Goal: Find specific page/section: Find specific page/section

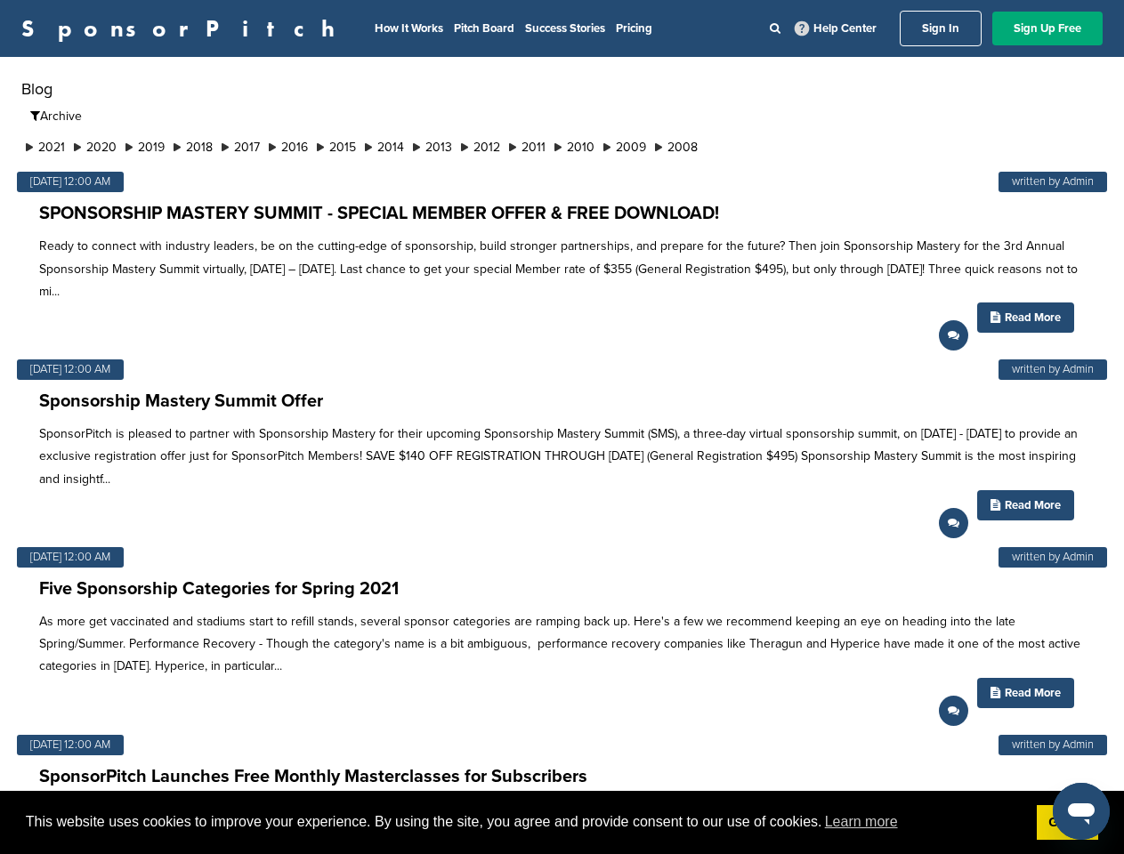
click at [561, 427] on p "SponsorPitch is pleased to partner with Sponsorship Mastery for their upcoming …" at bounding box center [562, 457] width 1046 height 68
click at [561, 823] on span "This website uses cookies to improve your experience. By using the site, you ag…" at bounding box center [524, 822] width 997 height 27
click at [46, 147] on li "2021" at bounding box center [45, 147] width 48 height 19
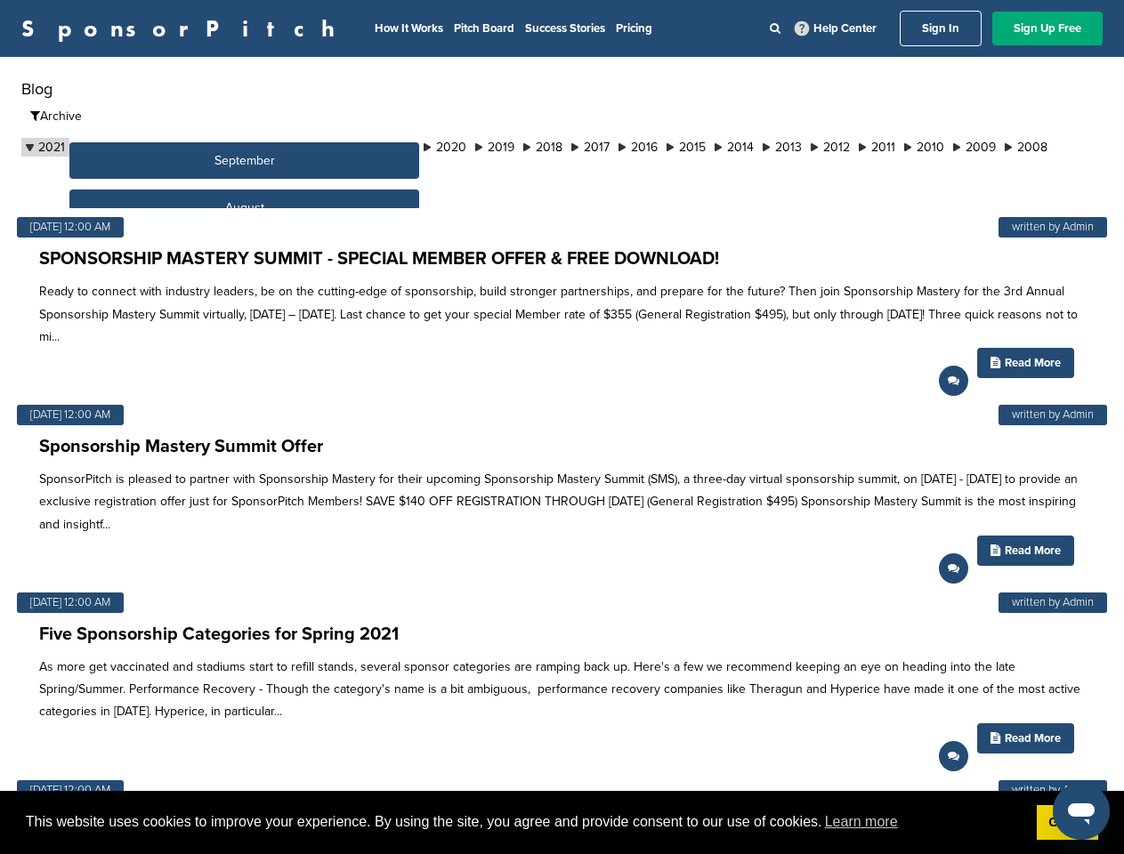
click at [99, 147] on button "September" at bounding box center [244, 160] width 350 height 36
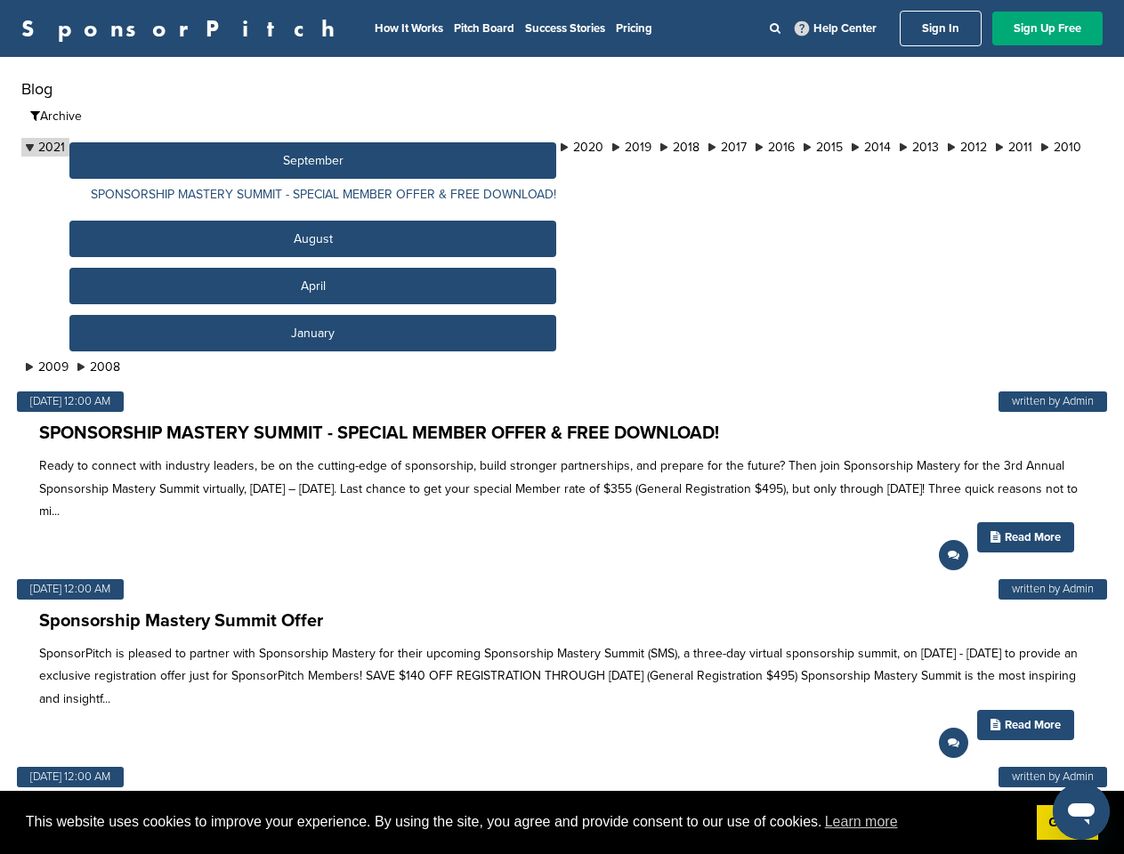
click at [152, 147] on button "September" at bounding box center [312, 160] width 487 height 36
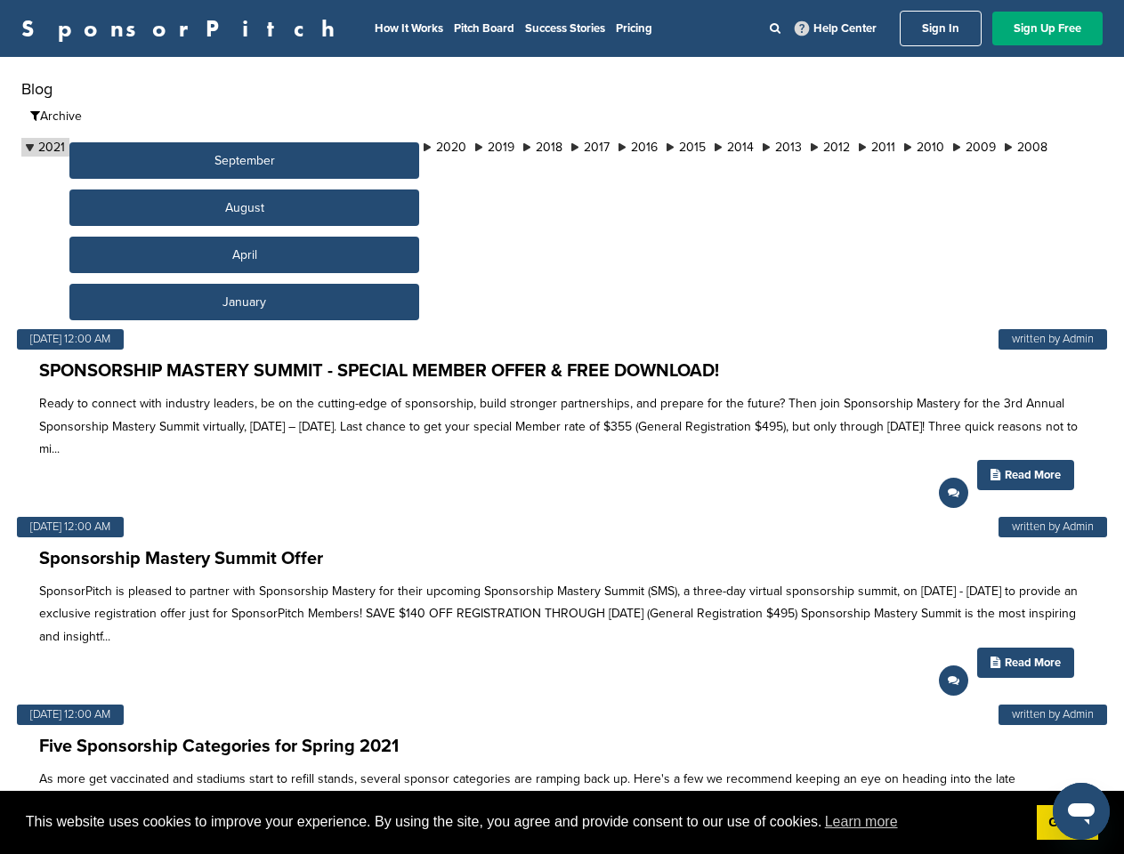
click at [203, 147] on button "September" at bounding box center [244, 160] width 350 height 36
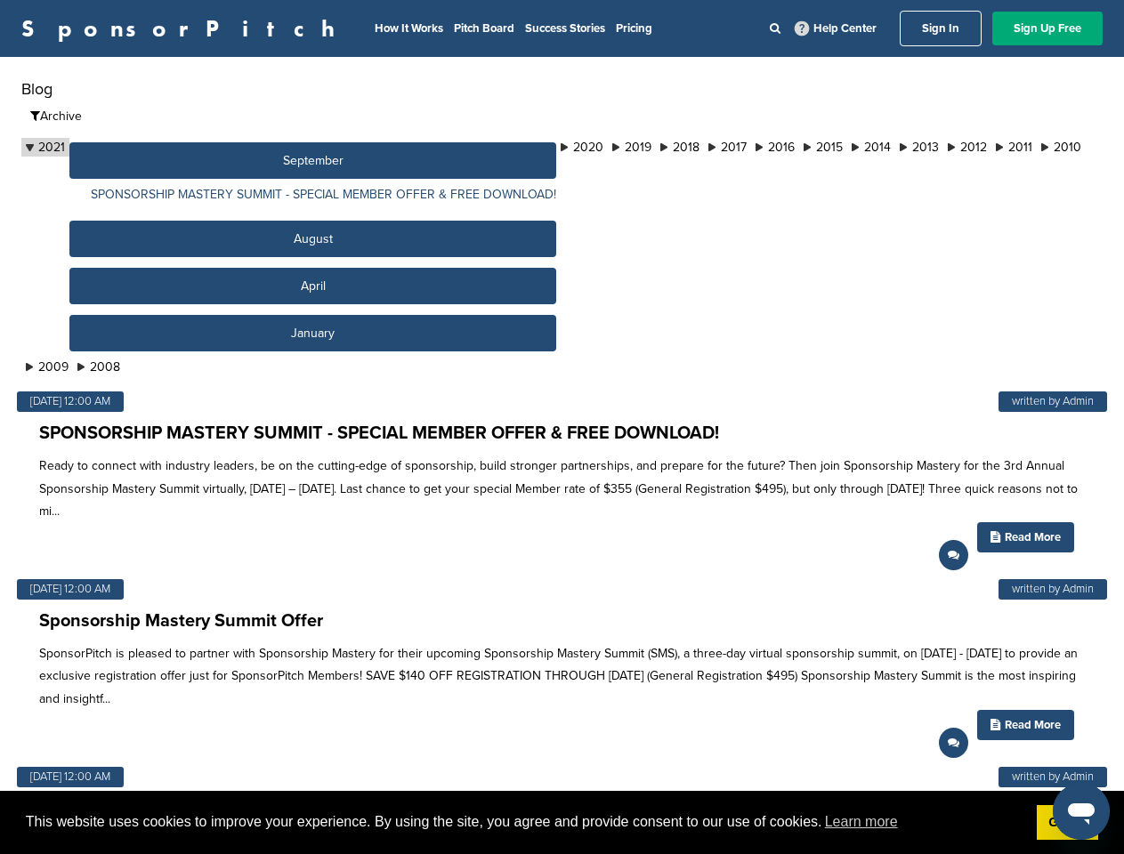
click at [254, 147] on button "September" at bounding box center [312, 160] width 487 height 36
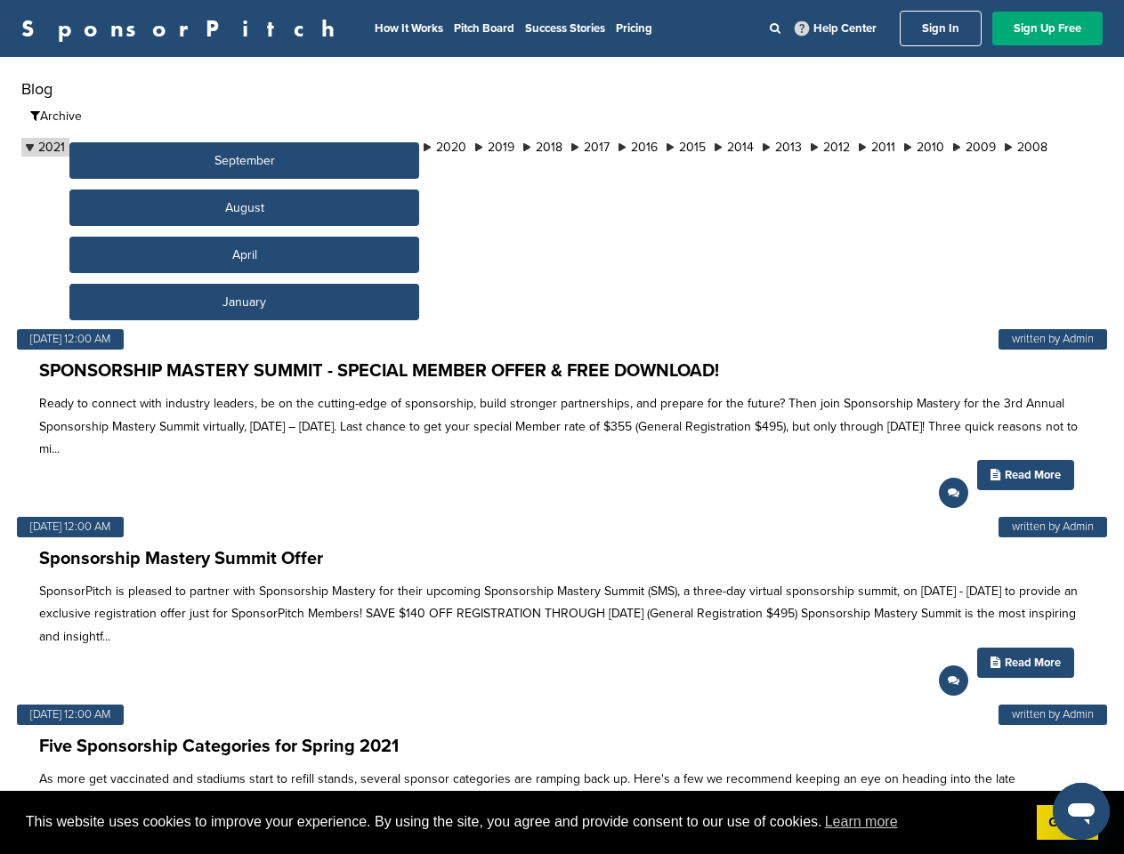
click at [304, 147] on button "September" at bounding box center [244, 160] width 350 height 36
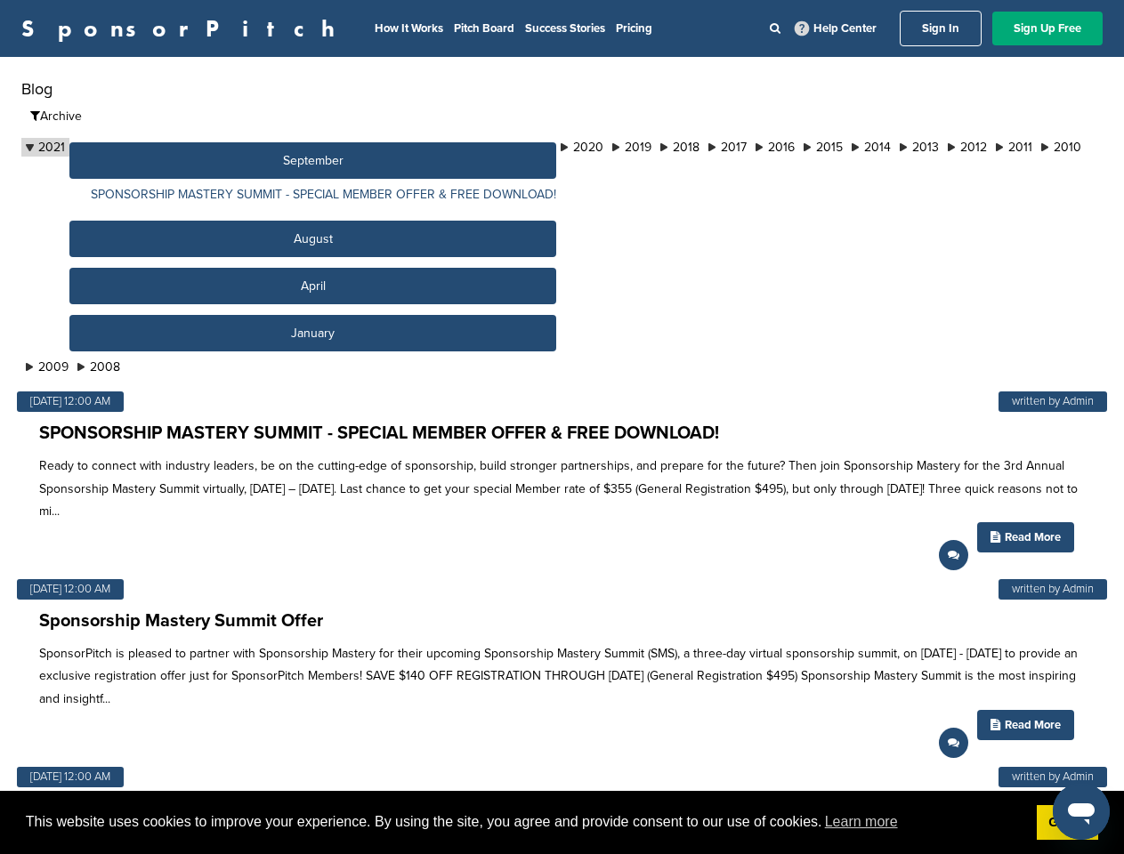
click at [355, 147] on button "September" at bounding box center [312, 160] width 487 height 36
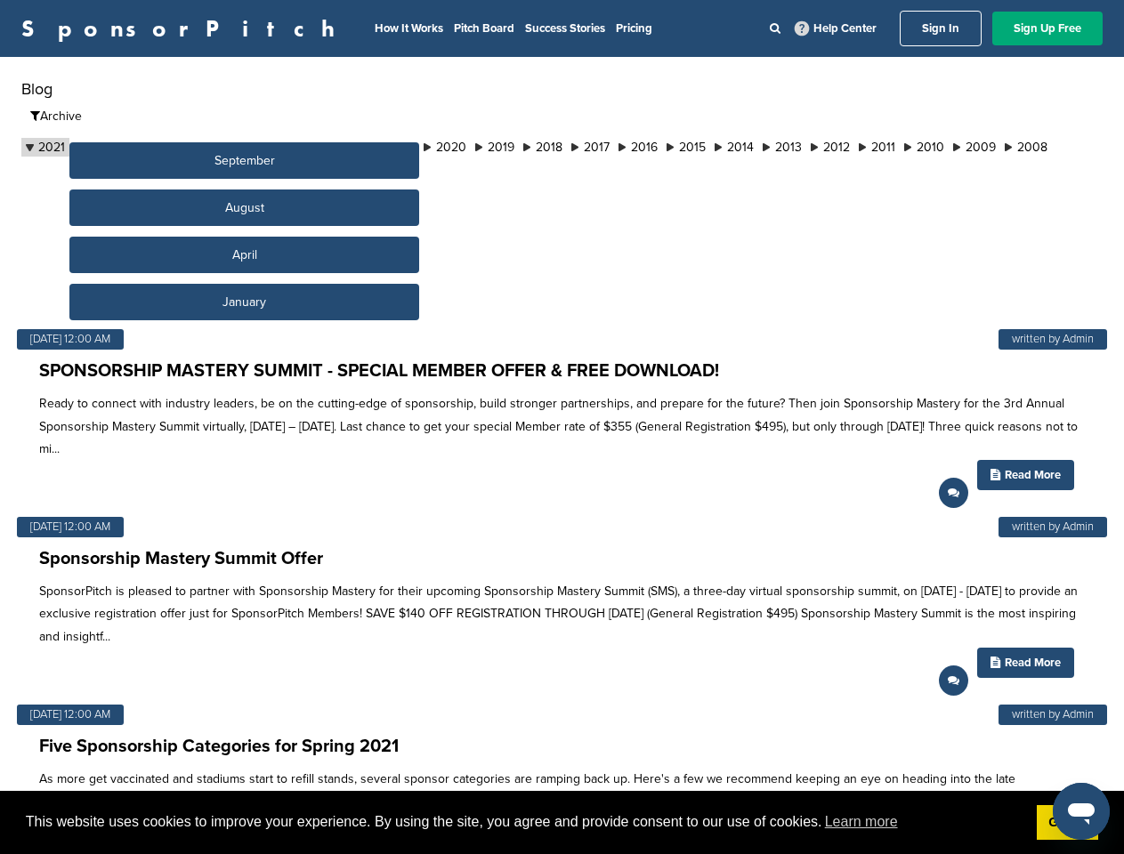
click at [407, 147] on button "September" at bounding box center [244, 160] width 350 height 36
